Goal: Find specific page/section: Find specific page/section

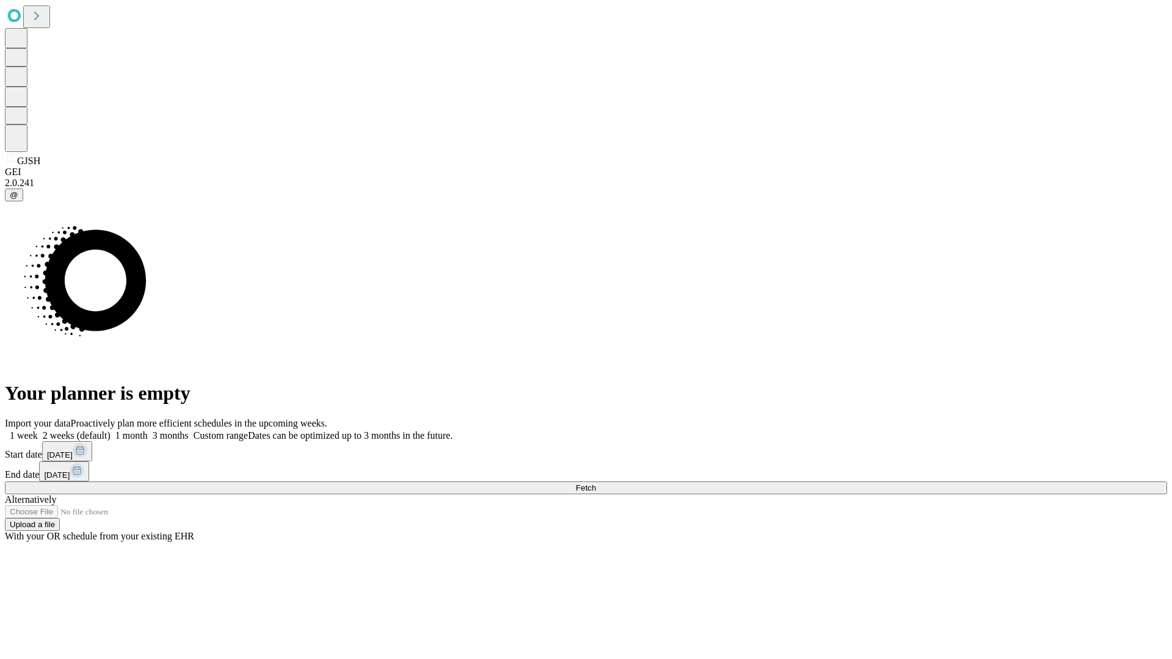
click at [596, 483] on span "Fetch" at bounding box center [586, 487] width 20 height 9
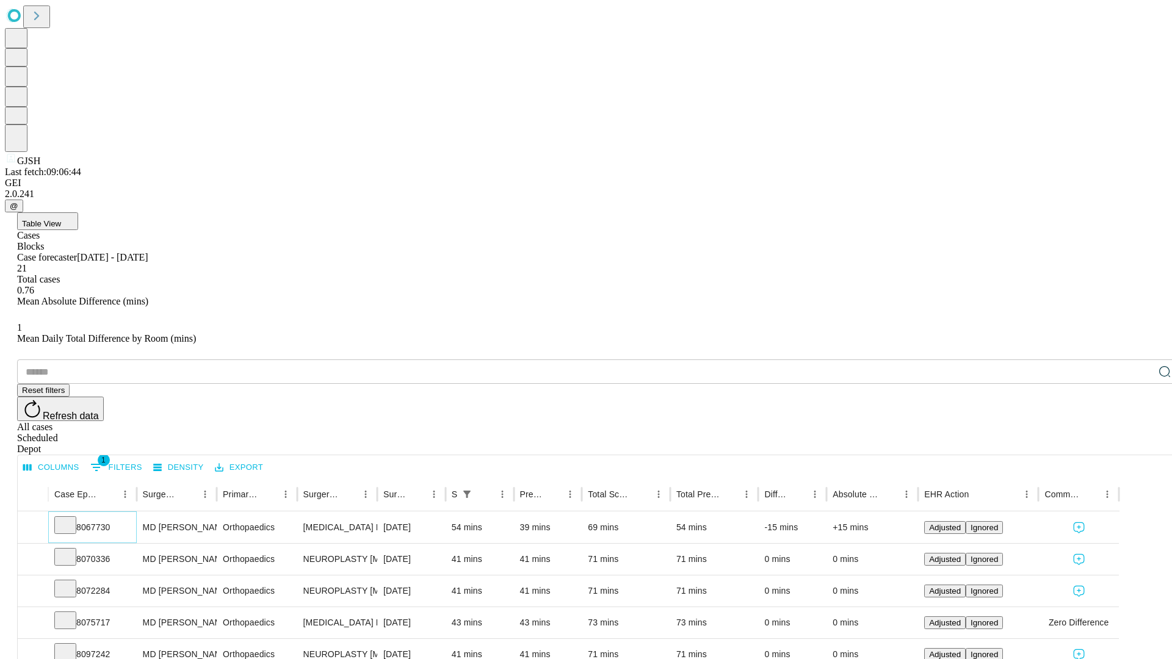
click at [71, 518] on icon at bounding box center [65, 524] width 12 height 12
